Goal: Transaction & Acquisition: Purchase product/service

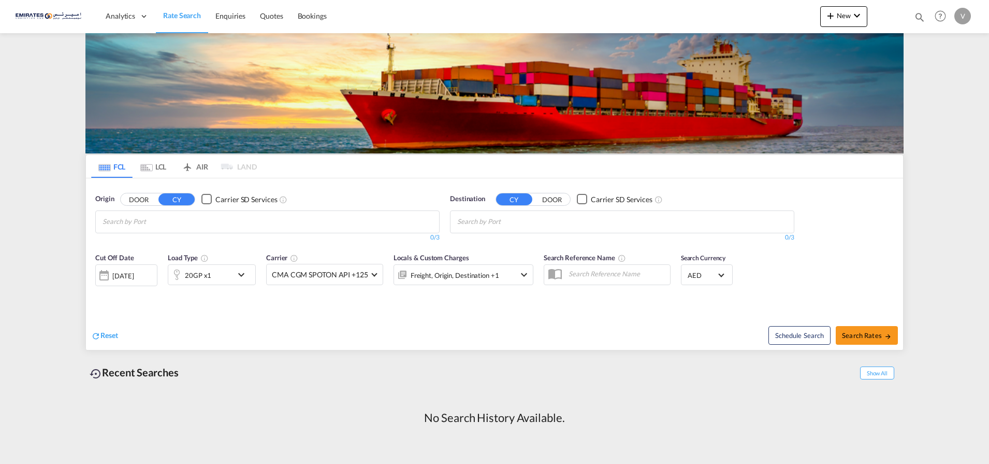
click at [523, 227] on input "Chips input." at bounding box center [506, 221] width 98 height 17
click at [482, 221] on body "Analytics Dashboard Rate Search Enquiries Quotes Bookings" at bounding box center [494, 232] width 989 height 464
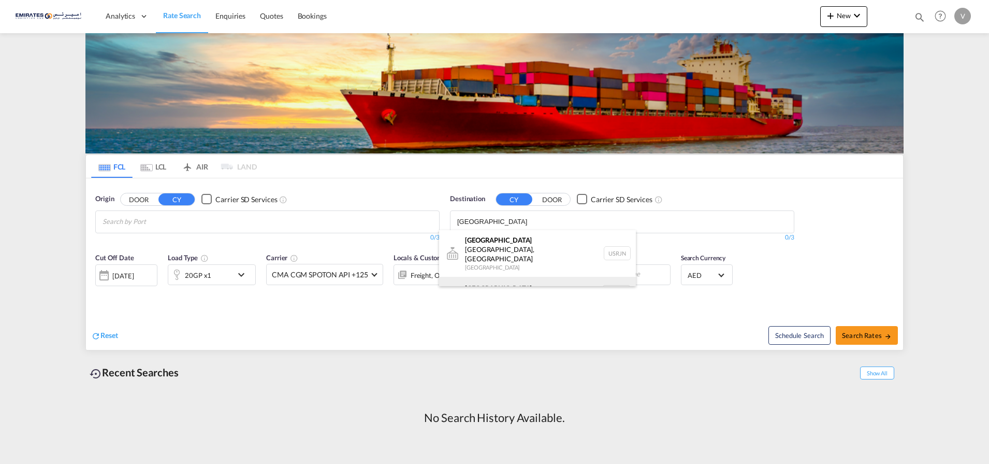
type input "[GEOGRAPHIC_DATA]"
click at [482, 277] on div "[GEOGRAPHIC_DATA] [GEOGRAPHIC_DATA] NLRTM" at bounding box center [537, 292] width 197 height 31
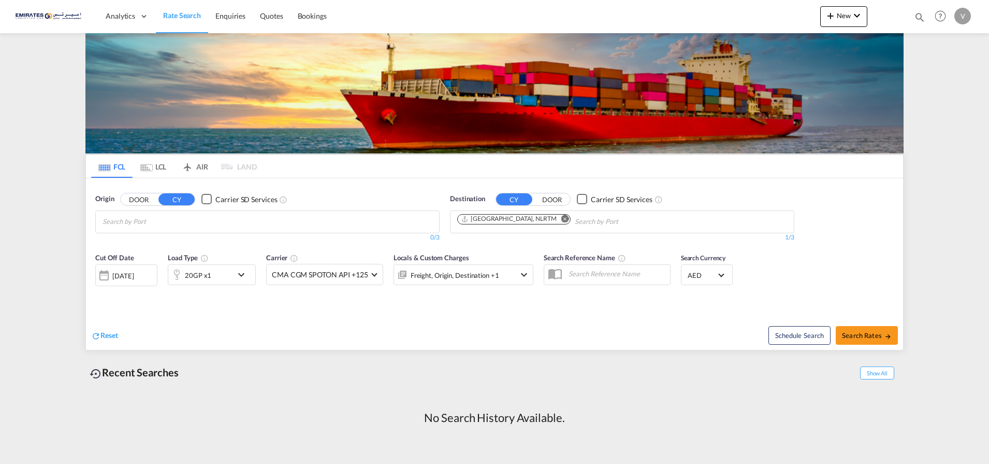
click at [240, 273] on md-icon "icon-chevron-down" at bounding box center [244, 274] width 18 height 12
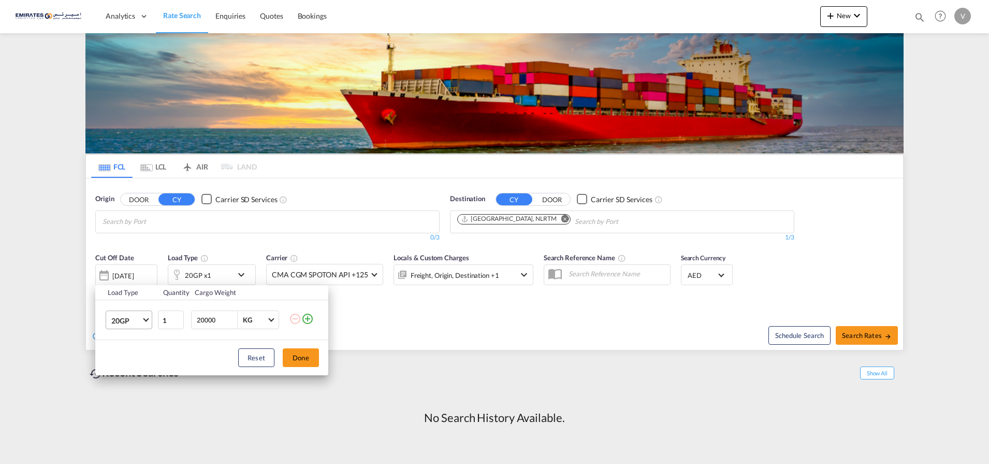
click at [130, 320] on span "20GP" at bounding box center [126, 320] width 30 height 10
click at [120, 364] on md-option "40HC" at bounding box center [138, 369] width 70 height 25
click at [300, 352] on button "Done" at bounding box center [301, 357] width 36 height 19
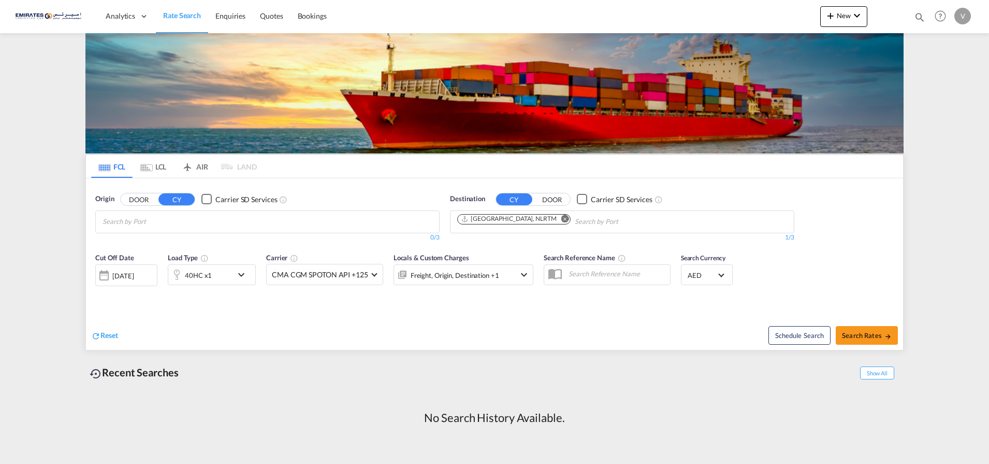
click at [127, 277] on div "[DATE]" at bounding box center [122, 275] width 21 height 9
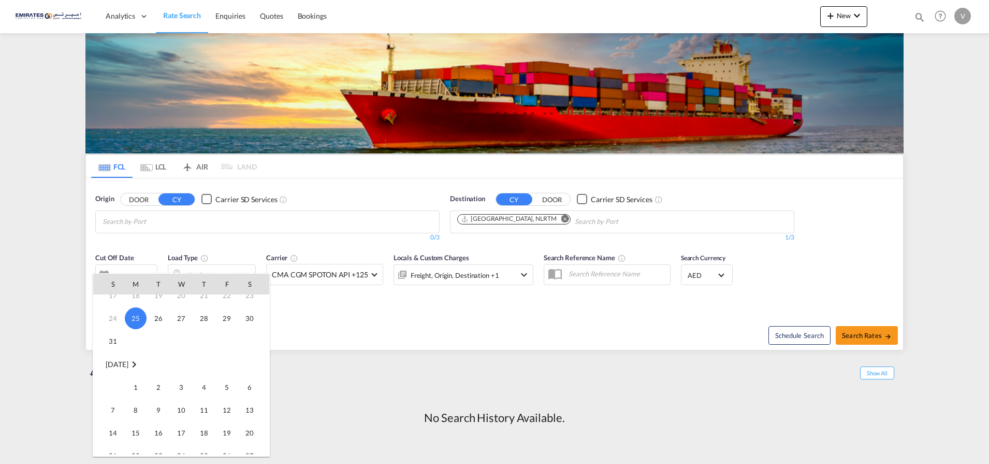
scroll to position [130, 0]
click at [135, 333] on span "1" at bounding box center [135, 336] width 21 height 21
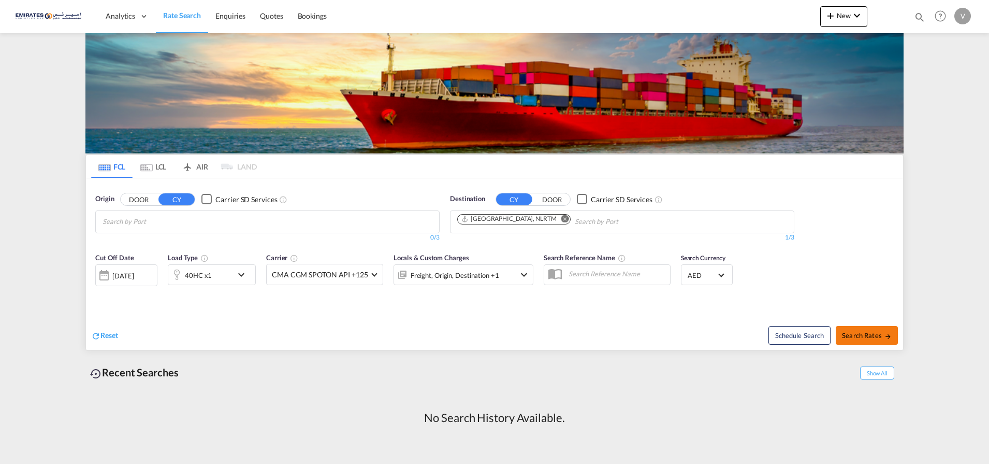
click at [849, 333] on span "Search Rates" at bounding box center [867, 335] width 50 height 8
click at [159, 219] on input "Chips input." at bounding box center [152, 221] width 98 height 17
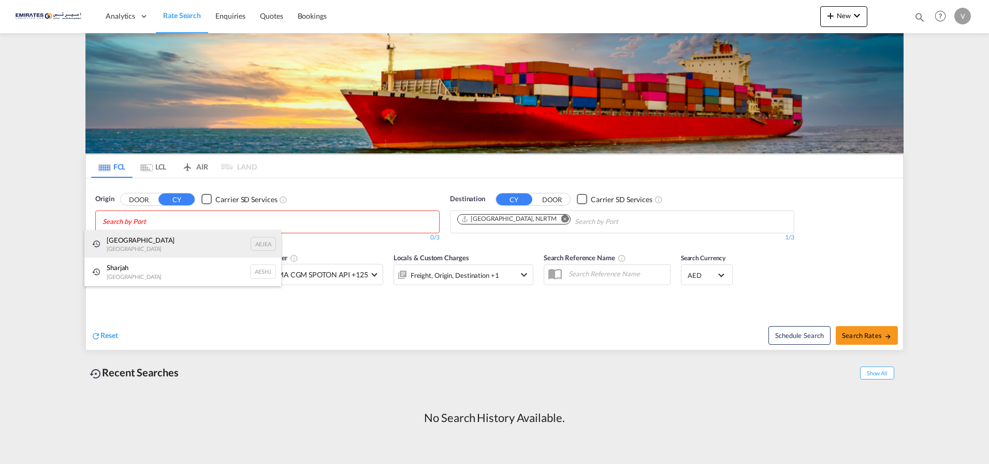
click at [140, 241] on div "[GEOGRAPHIC_DATA] AEJEA" at bounding box center [182, 244] width 197 height 28
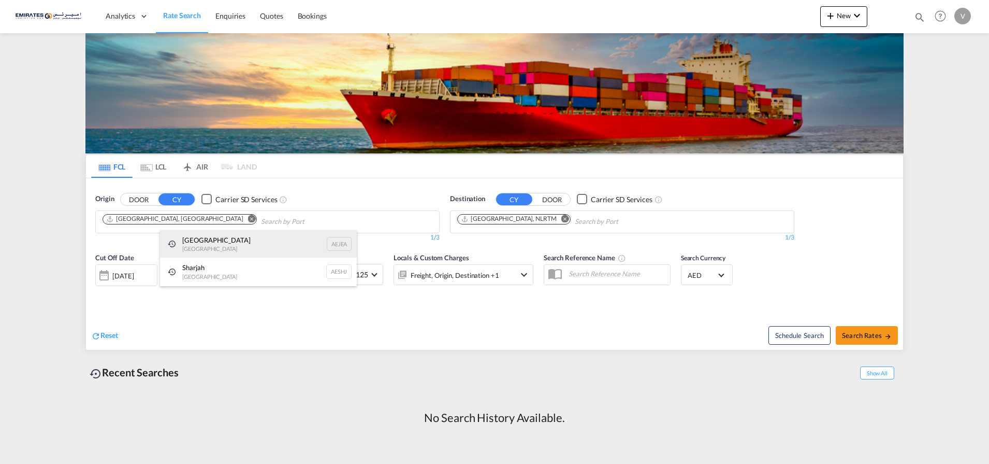
click at [203, 248] on div "[GEOGRAPHIC_DATA] AEJEA" at bounding box center [258, 244] width 197 height 28
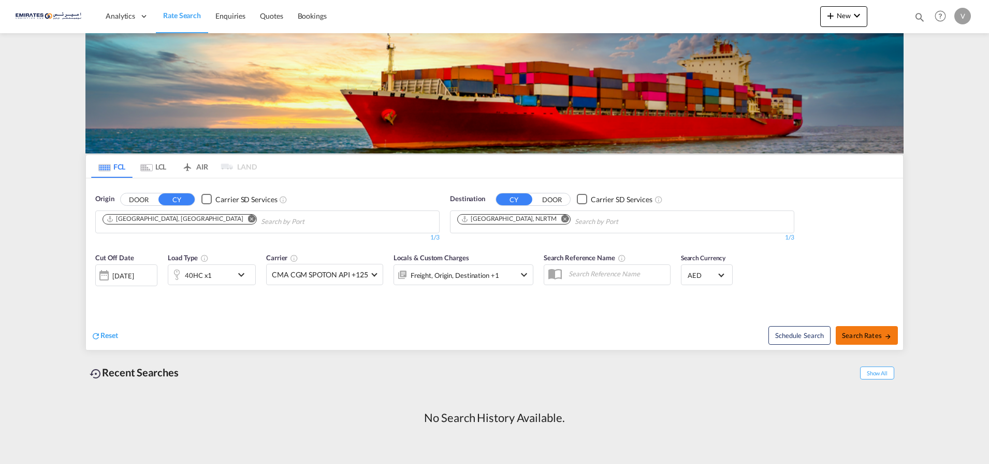
click at [860, 334] on span "Search Rates" at bounding box center [867, 335] width 50 height 8
type input "AEJEA to NLRTM / [DATE]"
